Goal: Check status: Check status

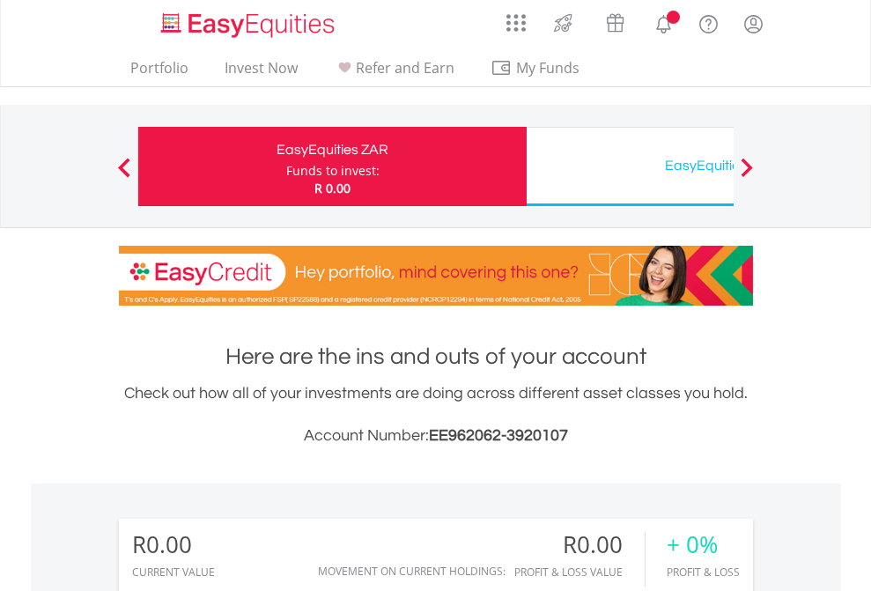
scroll to position [169, 276]
click at [286, 166] on div "Funds to invest:" at bounding box center [332, 171] width 93 height 18
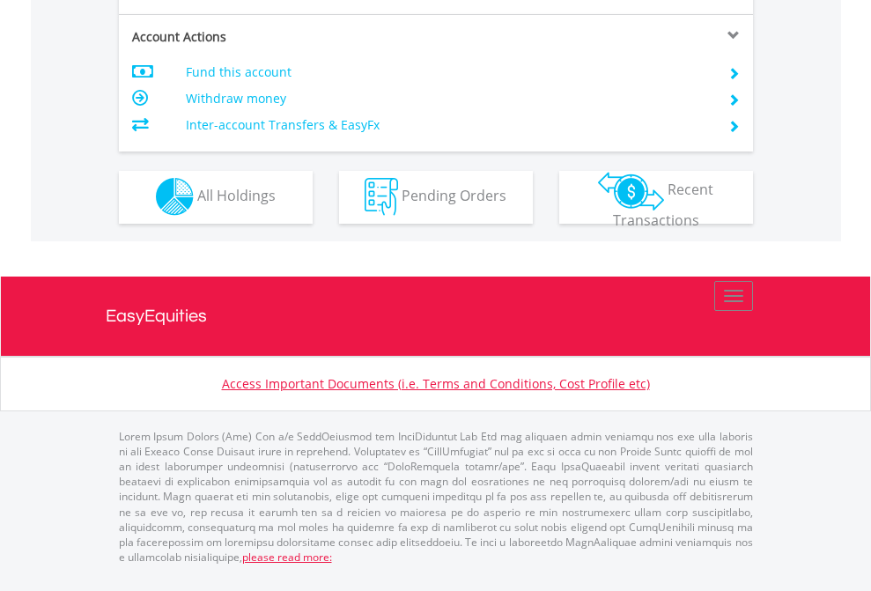
scroll to position [1647, 0]
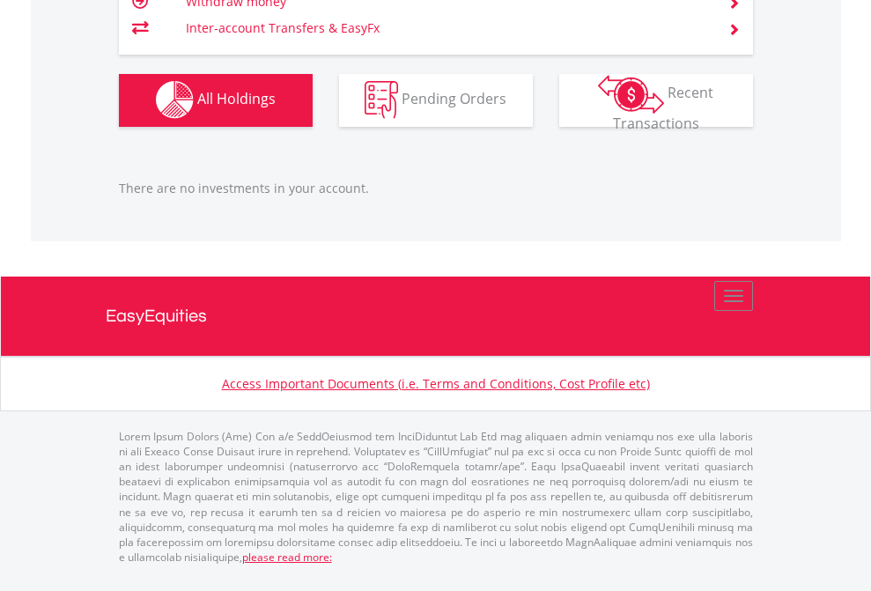
scroll to position [1743, 0]
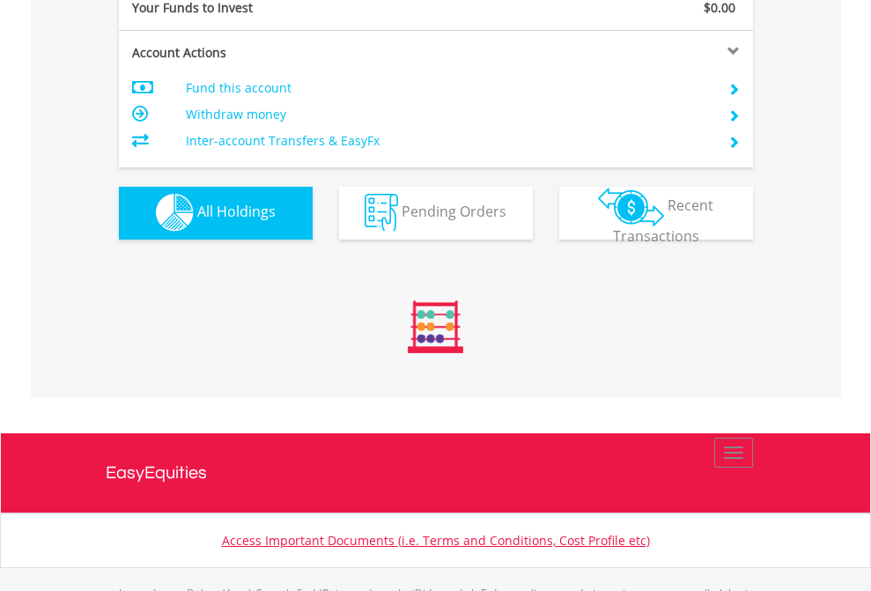
scroll to position [1743, 0]
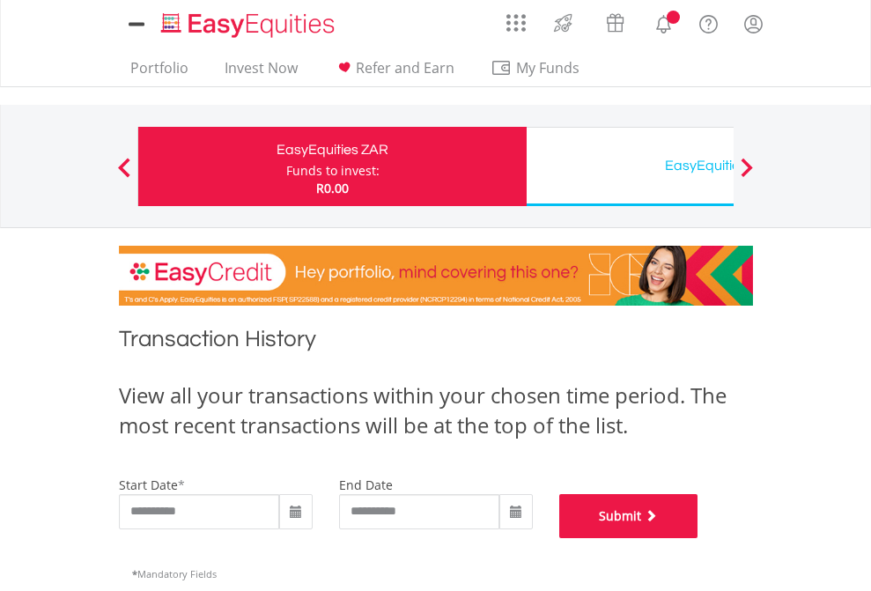
click at [698, 538] on button "Submit" at bounding box center [628, 516] width 139 height 44
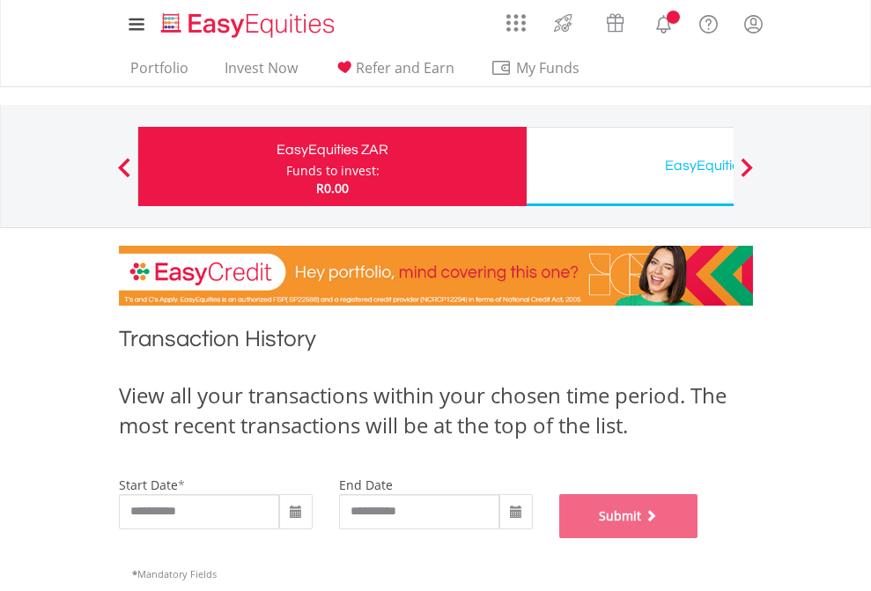
scroll to position [714, 0]
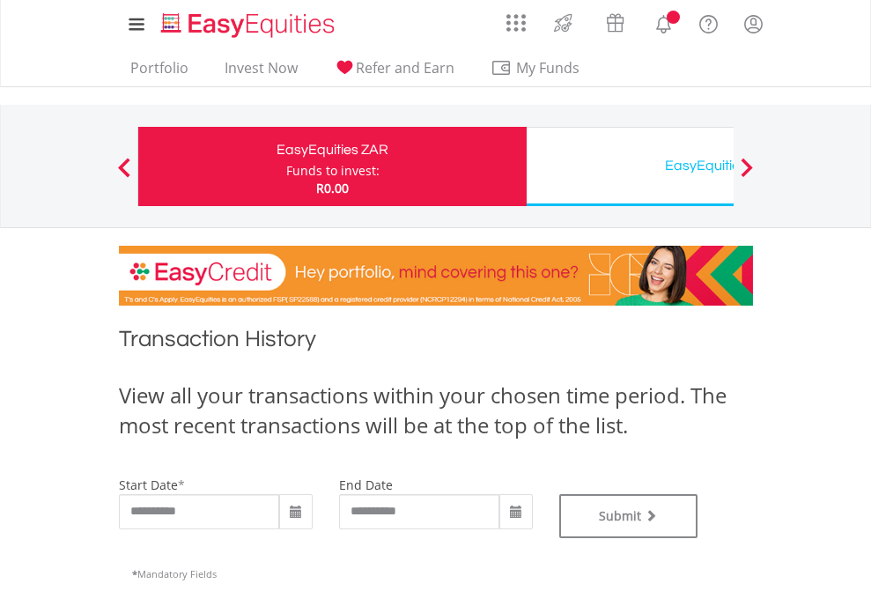
click at [630, 166] on div "EasyEquities USD" at bounding box center [720, 165] width 367 height 25
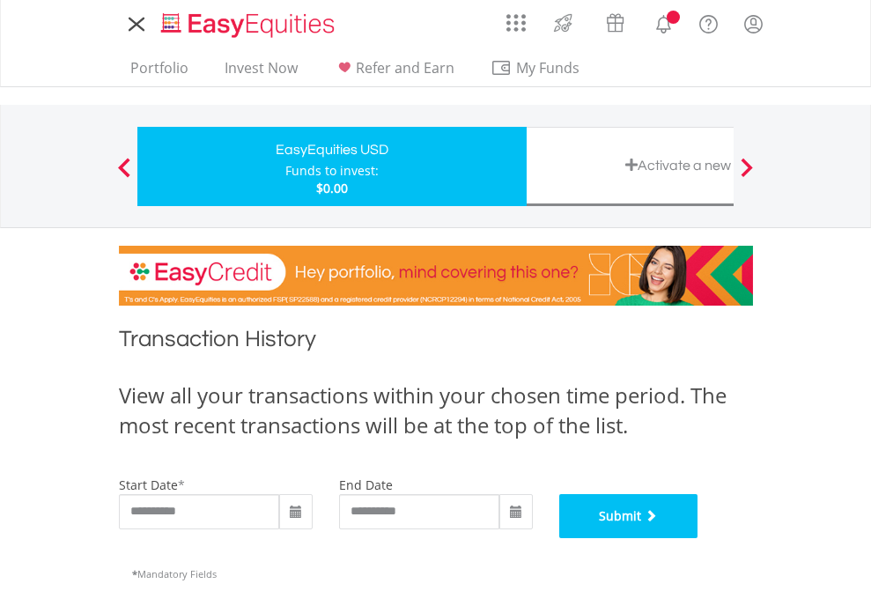
click at [698, 538] on button "Submit" at bounding box center [628, 516] width 139 height 44
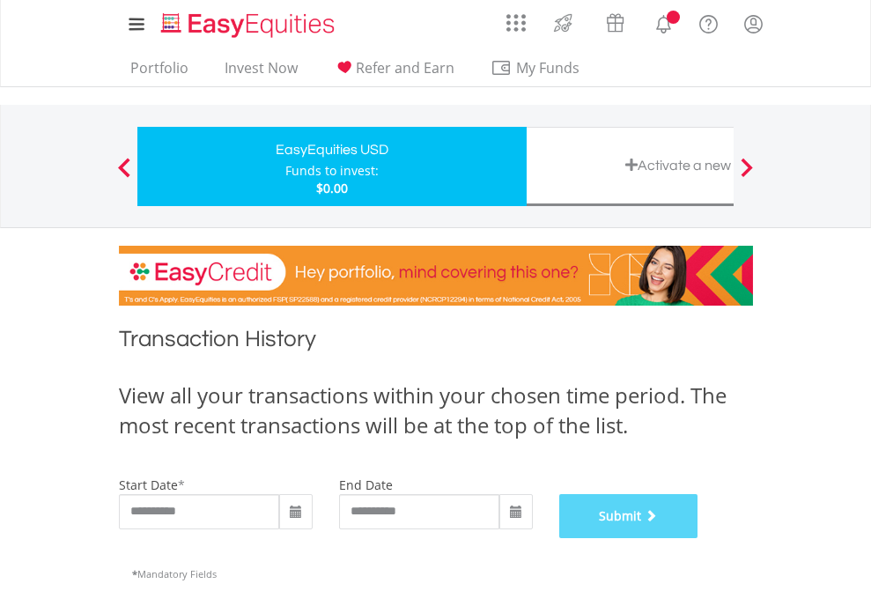
scroll to position [714, 0]
